Goal: Check status: Check status

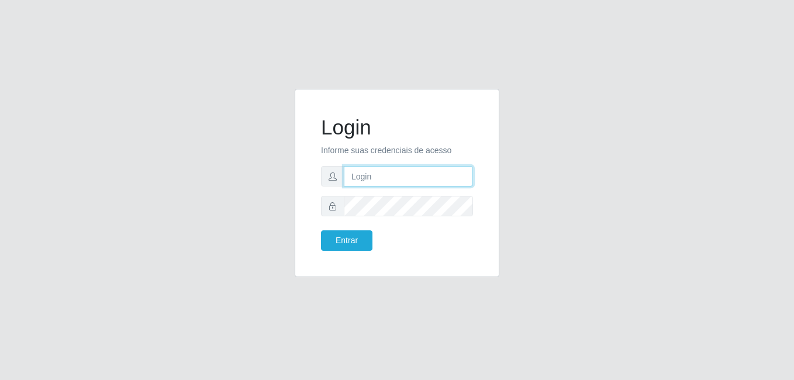
click at [391, 182] on input "text" at bounding box center [408, 176] width 129 height 20
type input "samarab8@iwof"
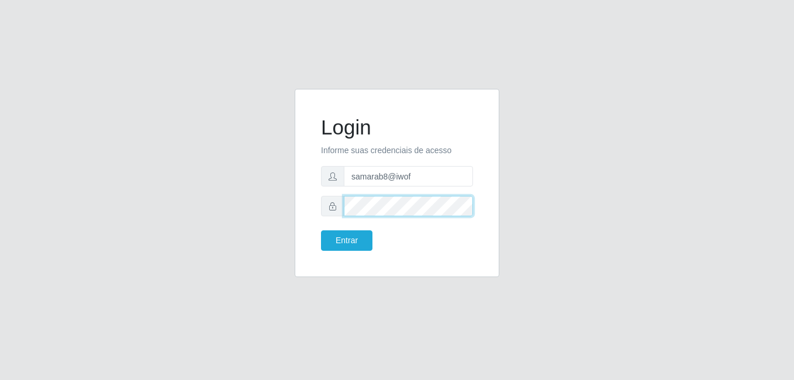
click at [321, 230] on button "Entrar" at bounding box center [346, 240] width 51 height 20
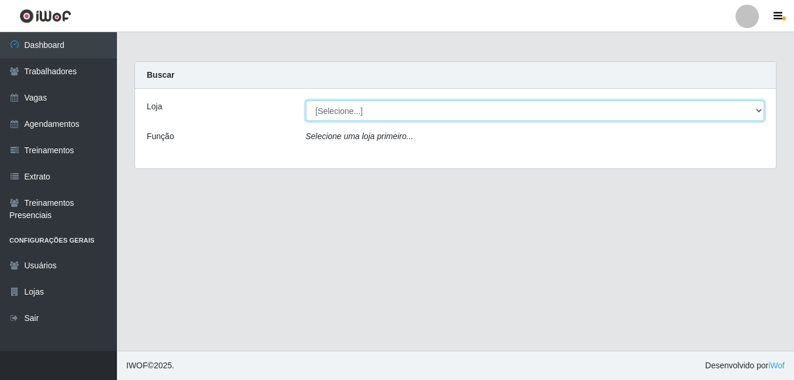
click at [761, 113] on select "[Selecione...] Bemais Supermercados - B8 [PERSON_NAME]" at bounding box center [535, 111] width 459 height 20
select select "413"
click at [306, 101] on select "[Selecione...] Bemais Supermercados - B8 [PERSON_NAME]" at bounding box center [535, 111] width 459 height 20
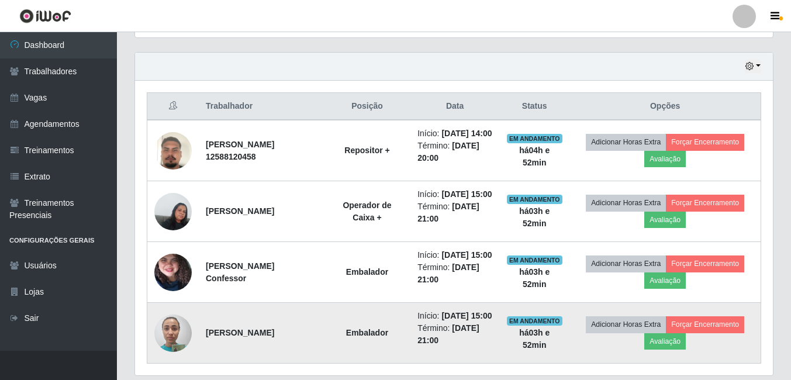
scroll to position [364, 0]
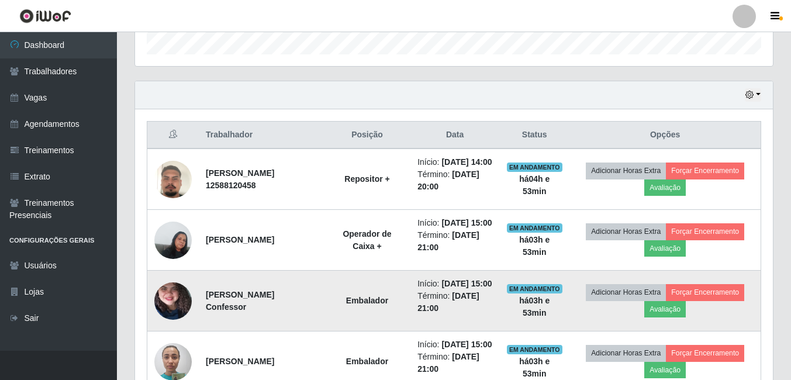
click at [168, 329] on img at bounding box center [172, 301] width 37 height 83
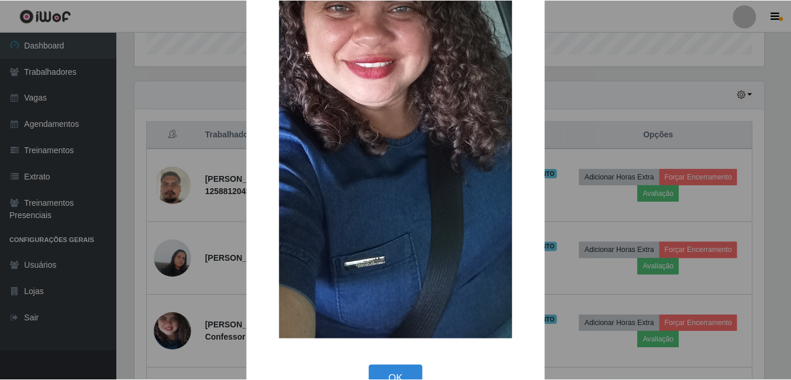
scroll to position [241, 0]
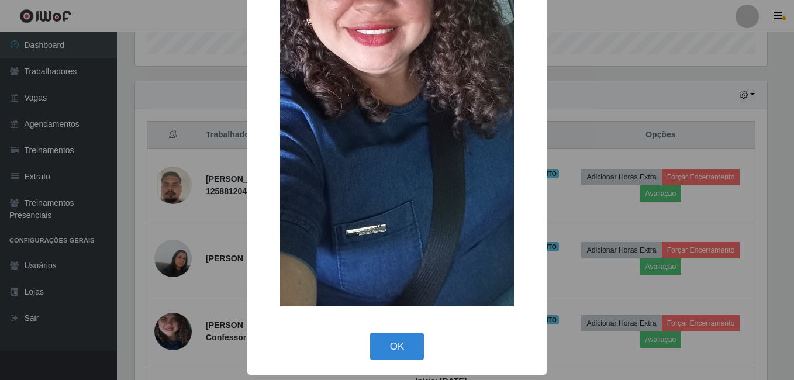
drag, startPoint x: 389, startPoint y: 345, endPoint x: 351, endPoint y: 340, distance: 37.8
click at [385, 348] on button "OK" at bounding box center [397, 346] width 54 height 27
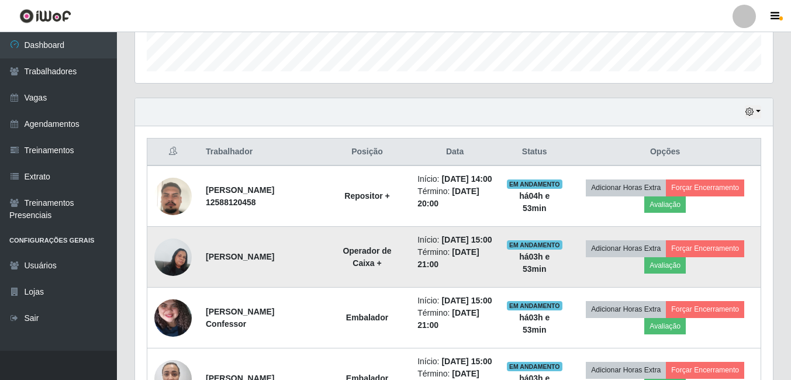
scroll to position [409, 0]
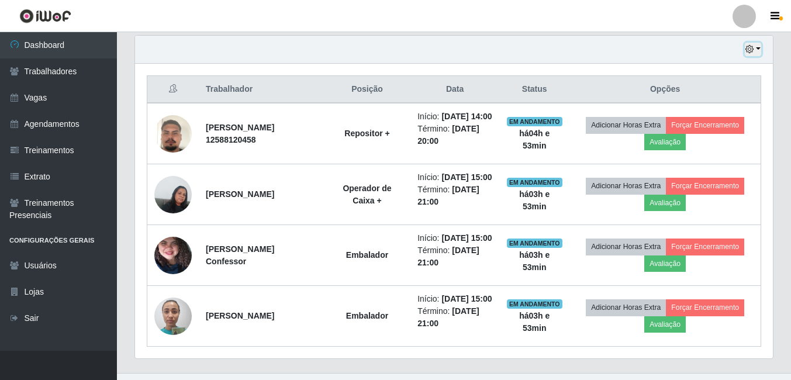
click at [757, 47] on button "button" at bounding box center [753, 49] width 16 height 13
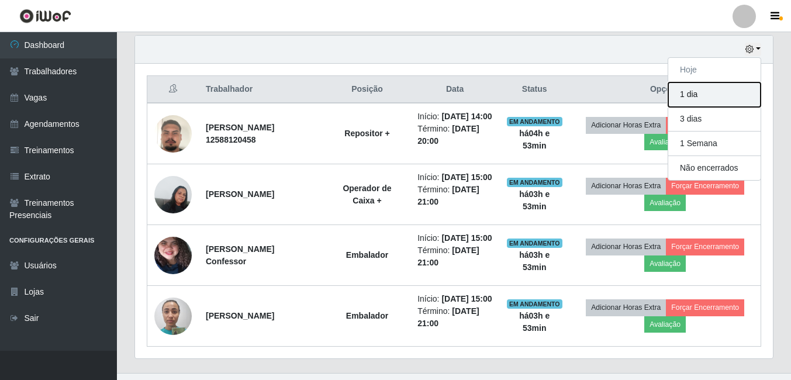
click at [710, 94] on button "1 dia" at bounding box center [714, 94] width 92 height 25
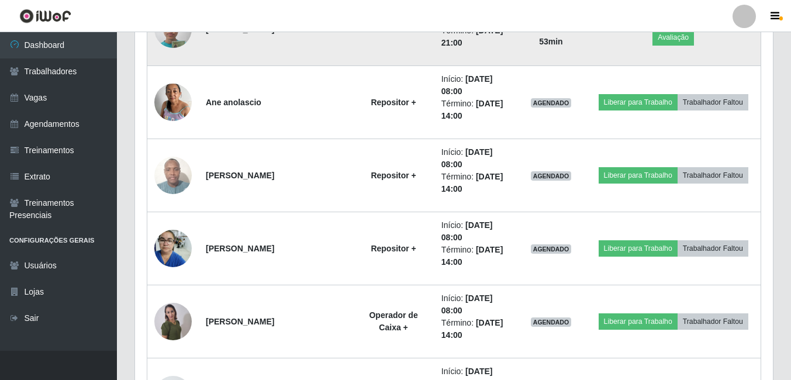
scroll to position [760, 0]
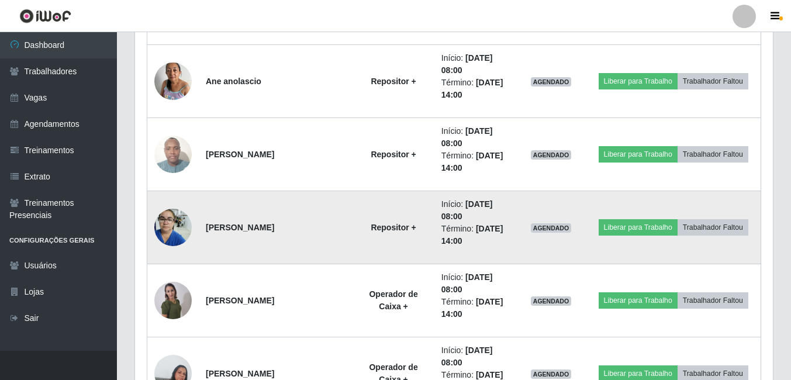
click at [178, 228] on img at bounding box center [172, 227] width 37 height 50
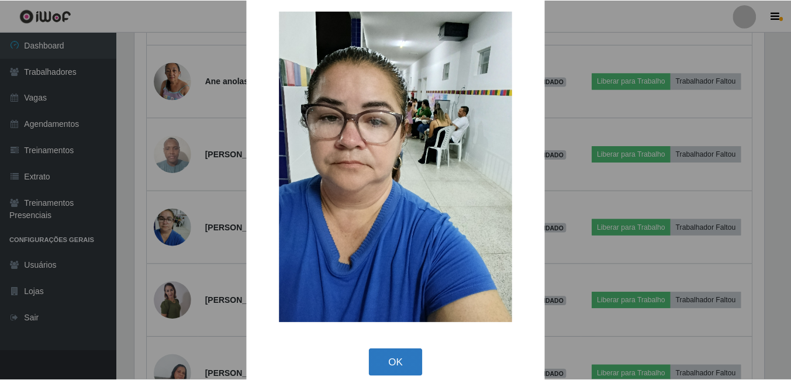
scroll to position [34, 0]
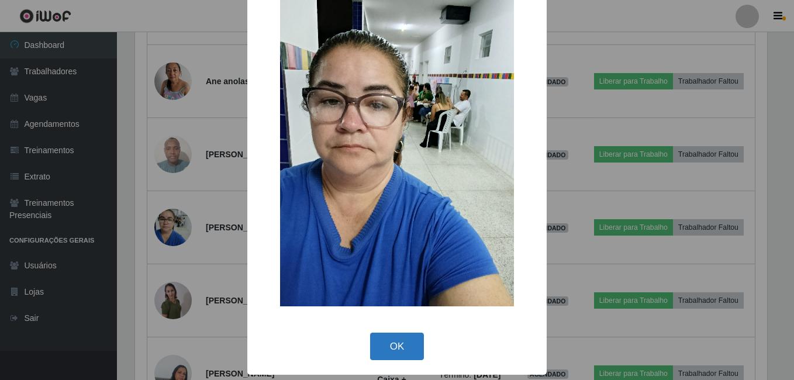
click at [397, 348] on button "OK" at bounding box center [397, 346] width 54 height 27
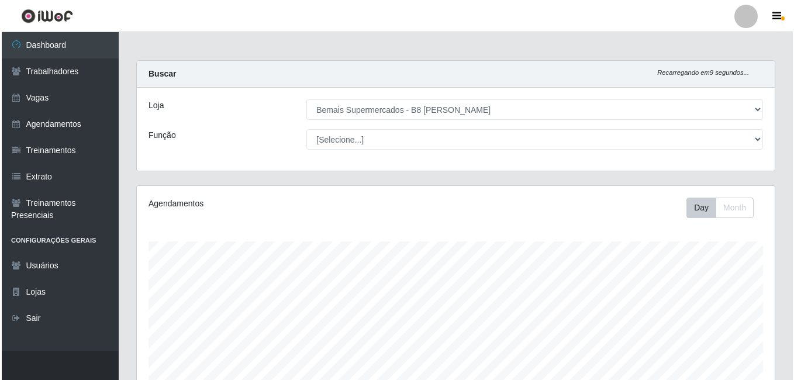
scroll to position [0, 0]
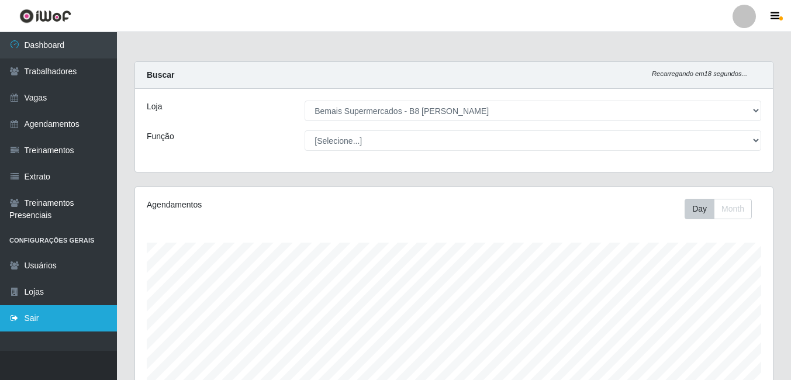
click at [36, 313] on link "Sair" at bounding box center [58, 318] width 117 height 26
